Goal: Information Seeking & Learning: Learn about a topic

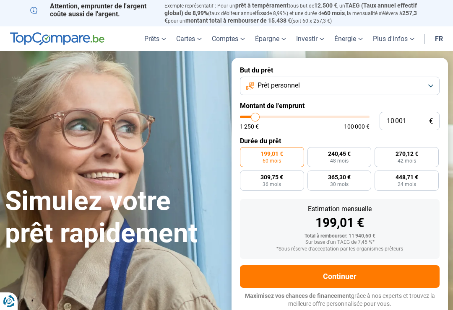
type input "14 500"
type input "14500"
type input "15 000"
type input "15000"
type input "15 250"
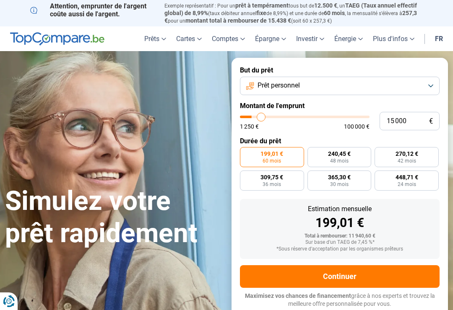
type input "15250"
type input "15 750"
type input "15750"
type input "16 000"
type input "16000"
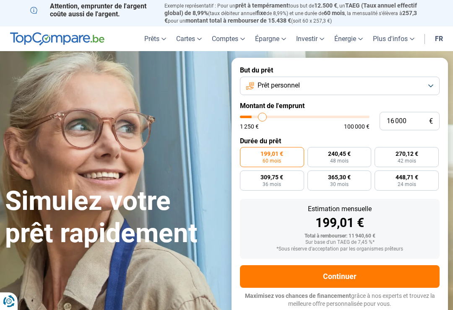
type input "16 750"
type input "16750"
type input "17 250"
type input "17250"
type input "18 000"
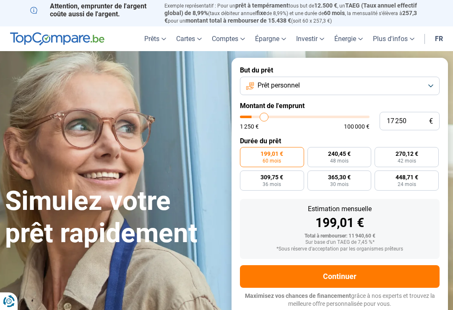
type input "18000"
type input "19 000"
type input "19000"
type input "20 000"
type input "20000"
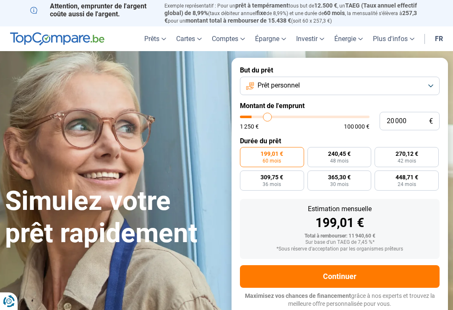
type input "20 750"
type input "20750"
type input "21 500"
type input "21500"
type input "21 750"
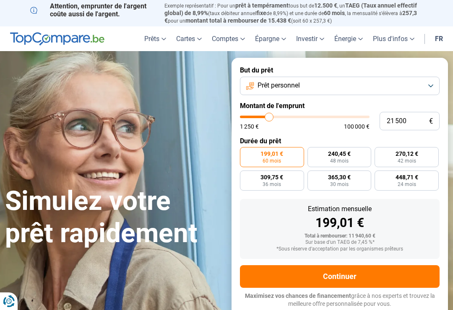
type input "21750"
type input "22 500"
type input "22500"
type input "23 250"
type input "23250"
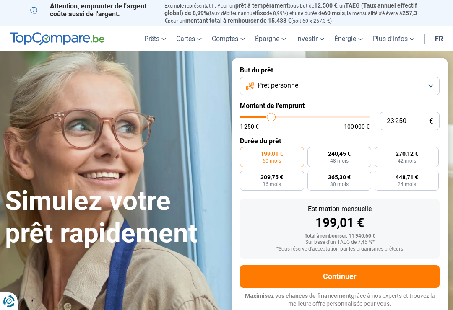
type input "23 750"
type input "23750"
type input "24 250"
type input "24250"
type input "25 000"
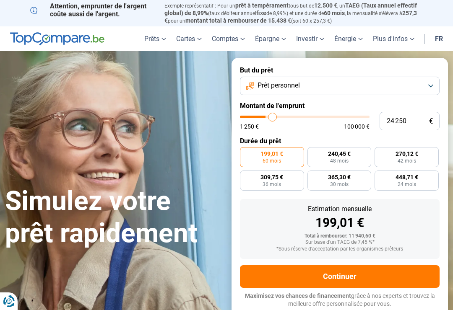
type input "25000"
type input "25 500"
type input "25500"
type input "26 000"
type input "26000"
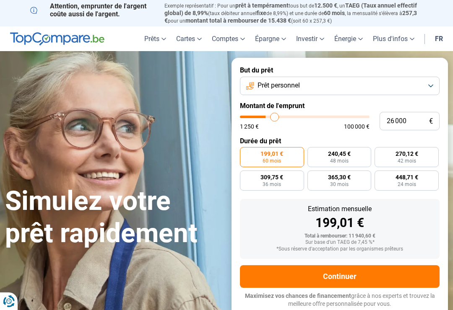
type input "26 750"
type input "26750"
type input "27 250"
type input "27250"
type input "28 000"
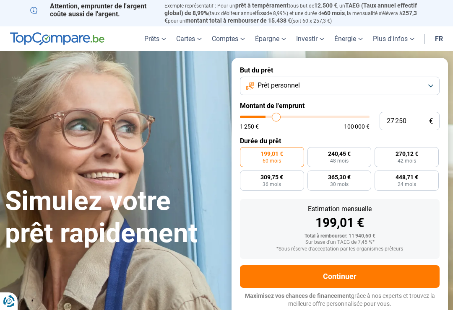
type input "28000"
type input "28 250"
type input "28250"
type input "29 000"
type input "29000"
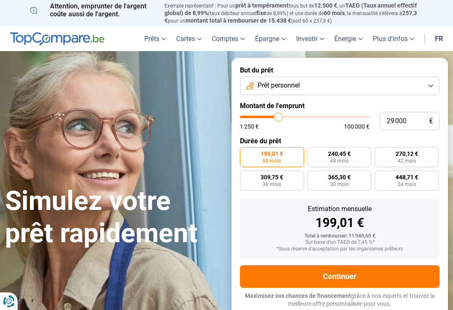
type input "29 500"
type input "29500"
type input "29 750"
type input "29750"
type input "30 000"
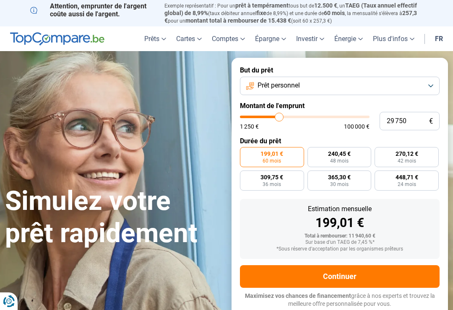
type input "30000"
type input "30 500"
type input "30500"
type input "31 000"
type input "31000"
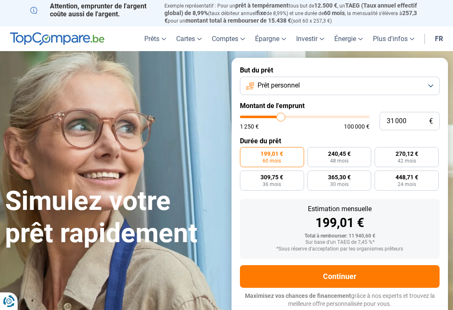
type input "32 250"
type input "32250"
type input "32 750"
type input "32750"
type input "33 750"
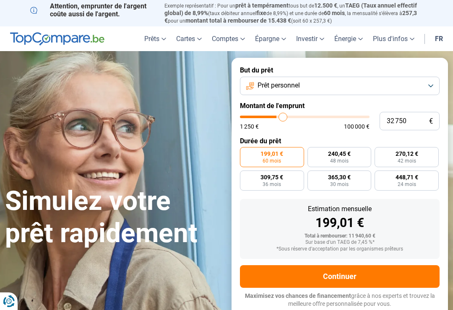
type input "33750"
type input "35 000"
type input "35000"
type input "36 000"
type input "36000"
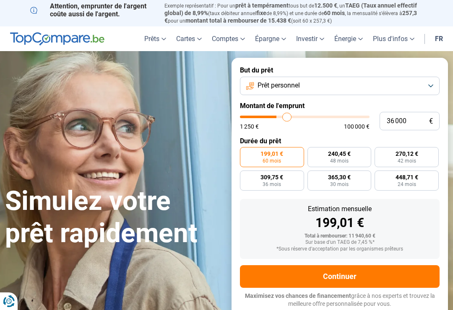
type input "37 250"
type input "37250"
type input "38 250"
type input "38250"
type input "39 000"
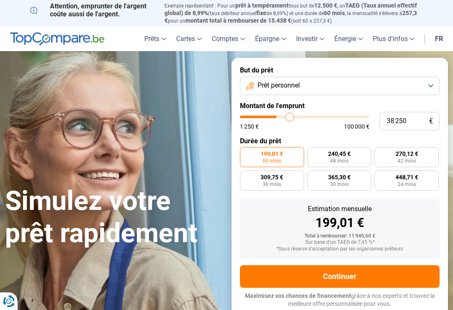
type input "39000"
type input "39 750"
type input "39750"
type input "40 000"
type input "40000"
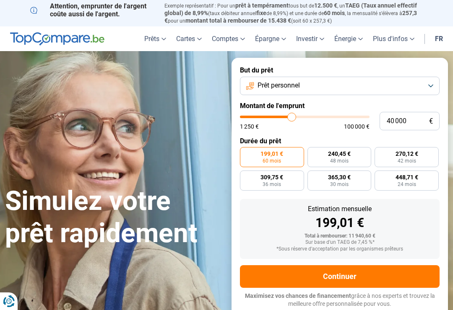
type input "40 500"
type input "40500"
type input "40 750"
type input "40750"
type input "41 000"
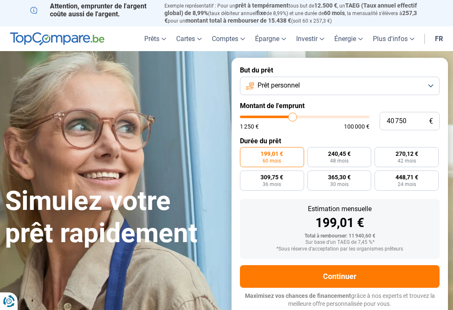
type input "41000"
type input "41 500"
type input "41500"
type input "41 750"
type input "41750"
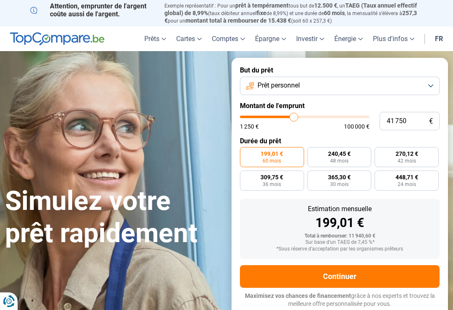
type input "42 250"
type input "42250"
type input "42 500"
type input "42500"
type input "42 750"
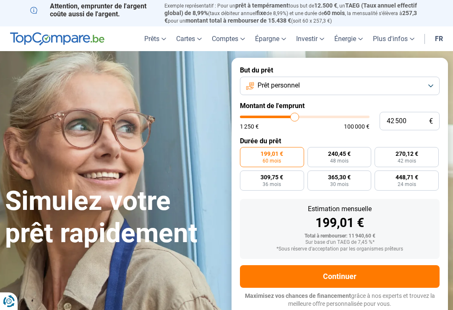
type input "42750"
type input "43 250"
type input "43250"
type input "43 500"
type input "43500"
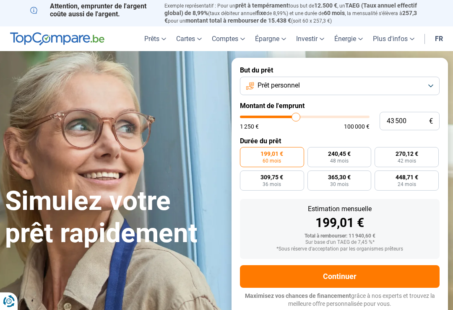
type input "43 250"
type input "43250"
type input "42 500"
type input "42500"
type input "41 750"
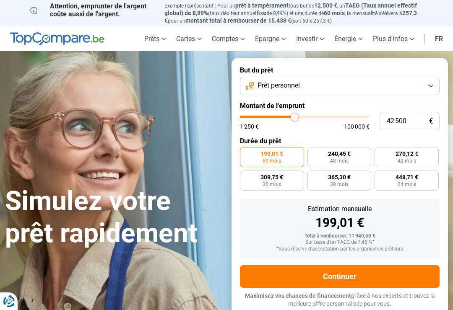
type input "41750"
type input "41 000"
type input "41000"
type input "40 000"
type input "40000"
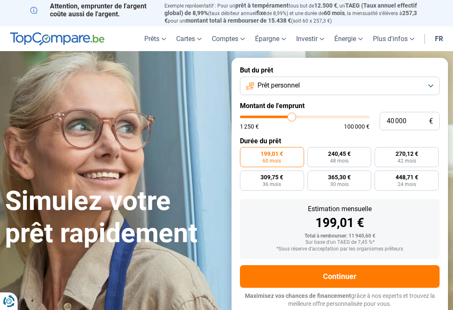
type input "39 000"
type input "39000"
type input "38 000"
type input "38000"
type input "36 750"
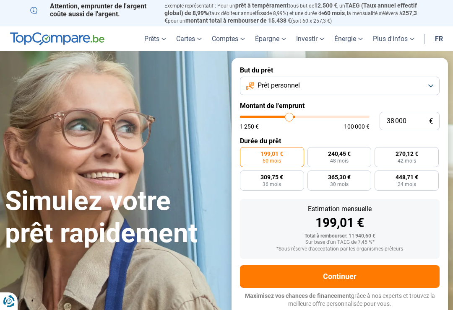
type input "36750"
type input "35 500"
type input "35500"
type input "34 500"
type input "34500"
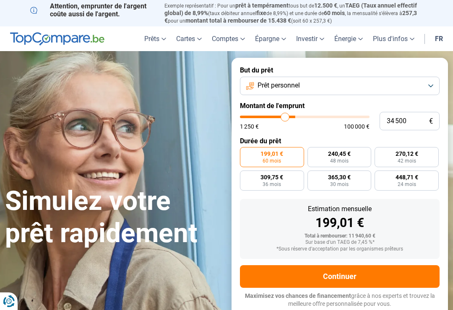
type input "33 750"
type input "33750"
type input "32 750"
type input "32750"
type input "32 250"
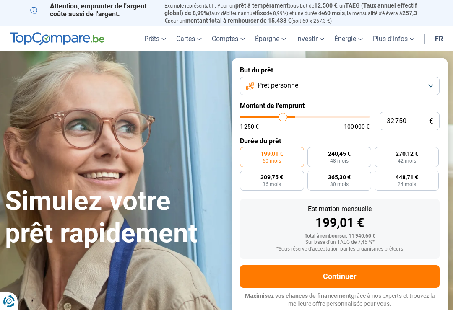
type input "32250"
type input "31 000"
type input "31000"
type input "30 000"
type input "30000"
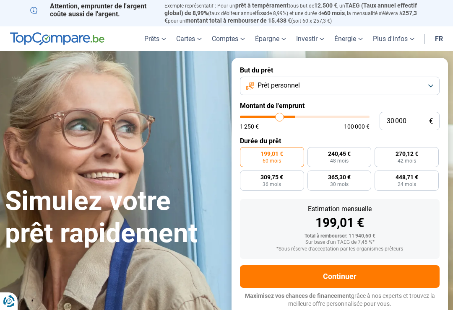
type input "29 000"
type input "29000"
type input "28 000"
type input "28000"
type input "27 250"
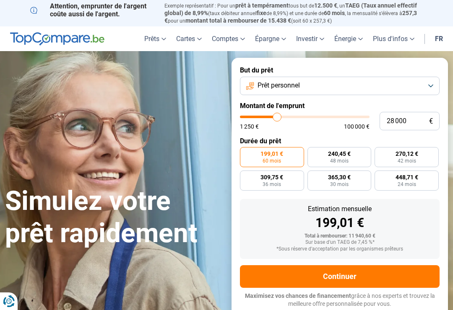
type input "27250"
type input "26 750"
type input "26750"
type input "25 500"
type input "25500"
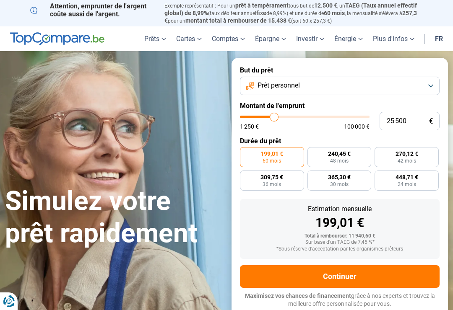
type input "25 000"
type input "25000"
type input "24 250"
type input "24250"
type input "23 500"
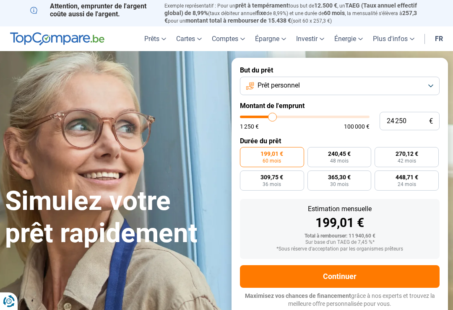
type input "23500"
type input "22 500"
type input "22500"
type input "22 250"
type input "22250"
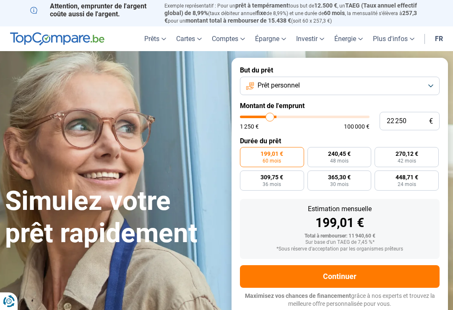
type input "21 000"
type input "21000"
type input "20 500"
type input "20500"
type input "19 750"
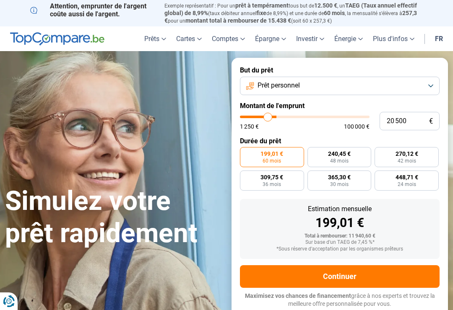
type input "19750"
type input "19 000"
type input "19000"
type input "18 250"
type input "18250"
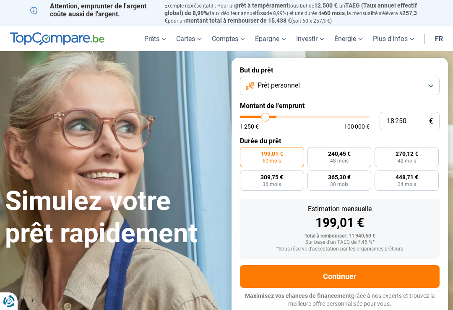
type input "18 000"
type input "18000"
type input "17 250"
type input "17250"
type input "17 000"
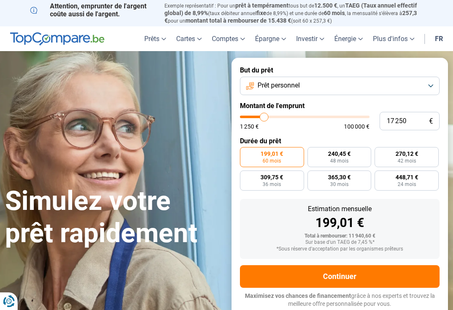
type input "17000"
type input "16 750"
type input "16750"
type input "16 250"
type input "16250"
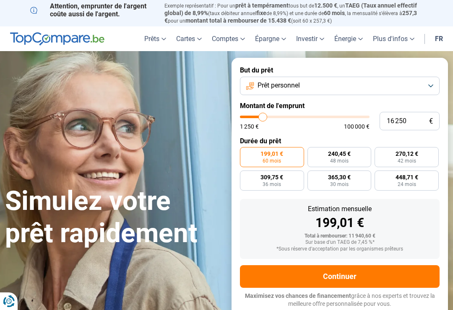
type input "16 000"
type input "16000"
type input "15 500"
type input "15500"
type input "15 250"
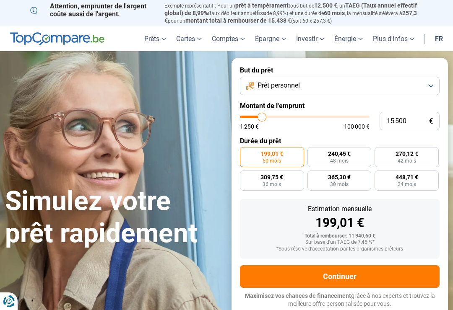
type input "15250"
type input "15 000"
type input "15000"
type input "14 500"
type input "14500"
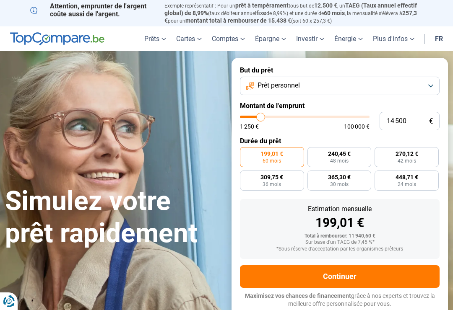
type input "14 250"
type input "14250"
type input "13 750"
type input "13750"
type input "13 500"
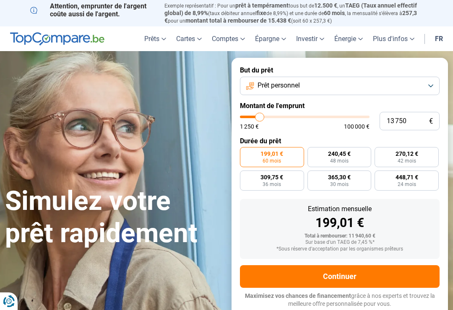
type input "13500"
type input "13 250"
type input "13250"
type input "12 750"
type input "12750"
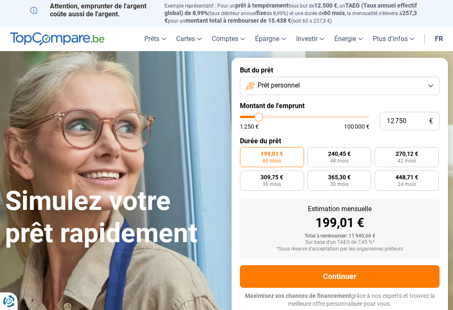
type input "12 500"
type input "12500"
type input "12 250"
type input "12250"
type input "11 750"
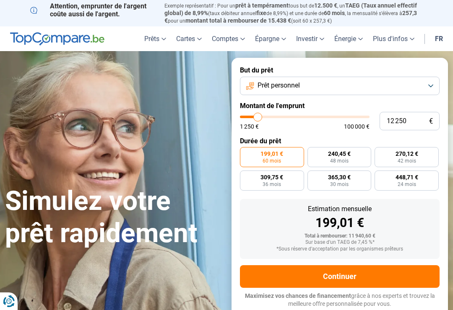
type input "11750"
type input "11 500"
type input "11500"
type input "11 000"
type input "11000"
